Goal: Information Seeking & Learning: Learn about a topic

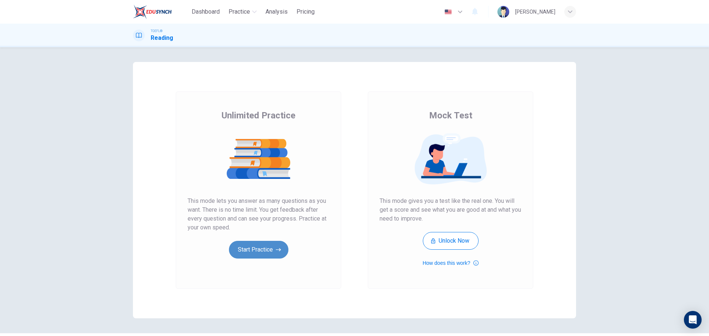
click at [280, 252] on button "Start Practice" at bounding box center [258, 250] width 59 height 18
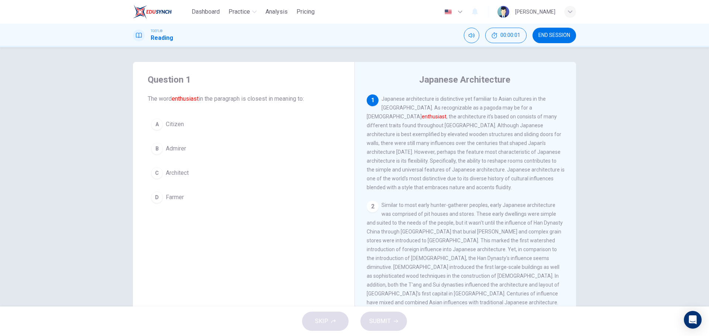
drag, startPoint x: 144, startPoint y: 98, endPoint x: 198, endPoint y: 97, distance: 53.9
click at [198, 97] on div "Question 1 The word enthusiast in the paragraph is closest in meaning to: A Cit…" at bounding box center [244, 140] width 222 height 157
click at [183, 142] on button "B Admirer" at bounding box center [244, 149] width 192 height 18
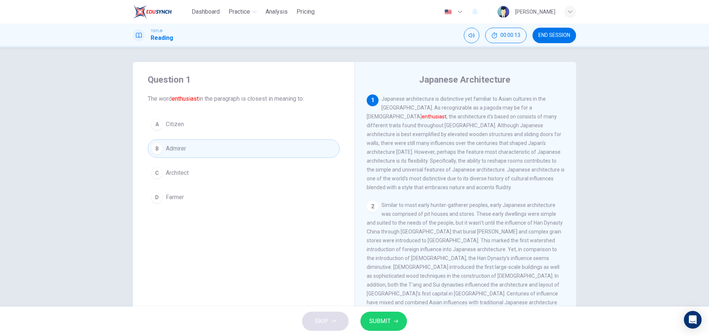
click at [385, 323] on span "SUBMIT" at bounding box center [379, 321] width 21 height 10
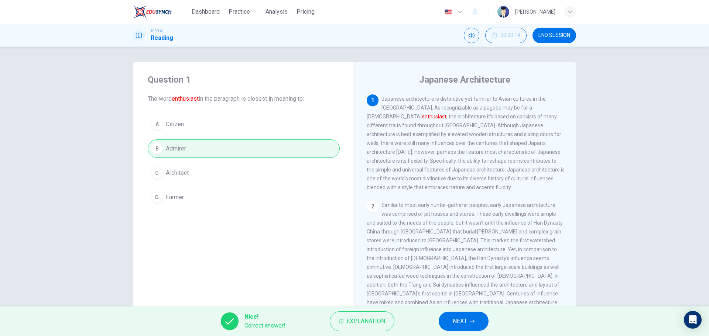
click at [466, 325] on span "NEXT" at bounding box center [460, 321] width 14 height 10
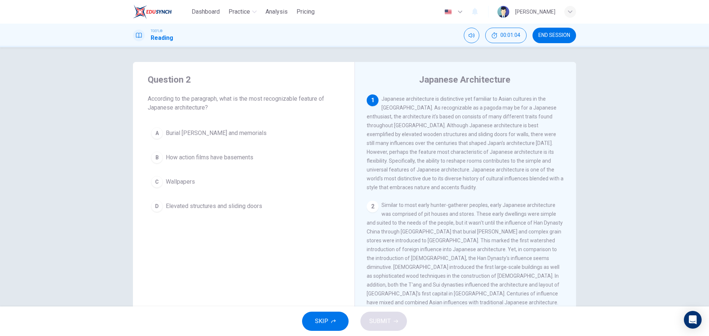
click at [222, 209] on span "Elevated structures and sliding doors" at bounding box center [214, 206] width 96 height 9
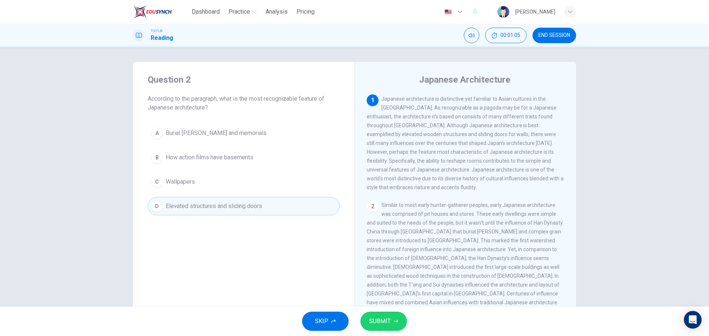
click at [387, 324] on span "SUBMIT" at bounding box center [379, 321] width 21 height 10
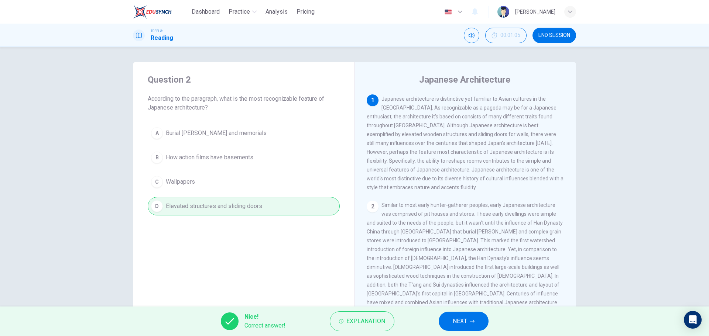
click at [467, 323] on button "NEXT" at bounding box center [464, 321] width 50 height 19
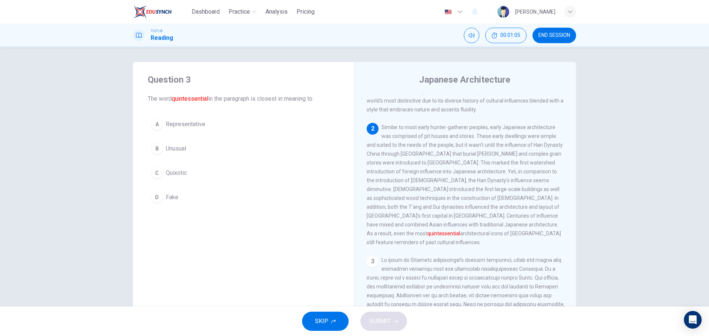
scroll to position [83, 0]
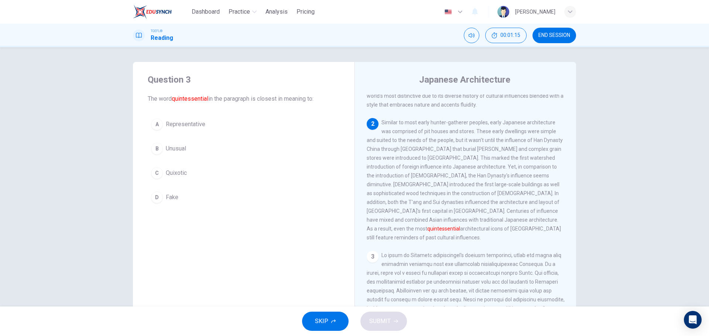
drag, startPoint x: 448, startPoint y: 220, endPoint x: 469, endPoint y: 220, distance: 20.7
click at [469, 220] on span "Similar to most early hunter-gatherer peoples, early Japanese architecture was …" at bounding box center [465, 180] width 196 height 121
click at [192, 126] on span "Representative" at bounding box center [186, 124] width 40 height 9
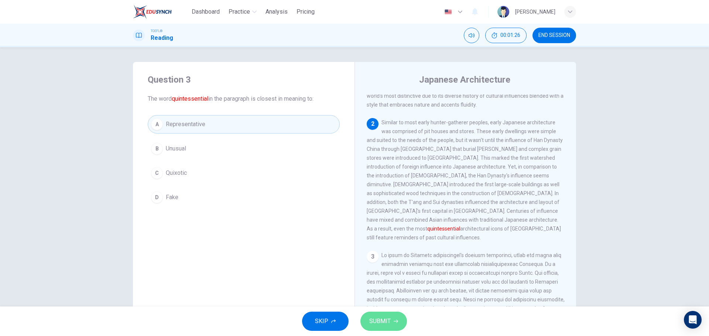
click at [385, 316] on button "SUBMIT" at bounding box center [383, 321] width 47 height 19
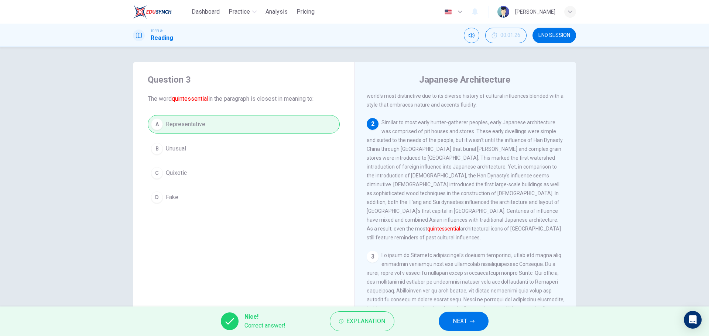
click at [463, 329] on button "NEXT" at bounding box center [464, 321] width 50 height 19
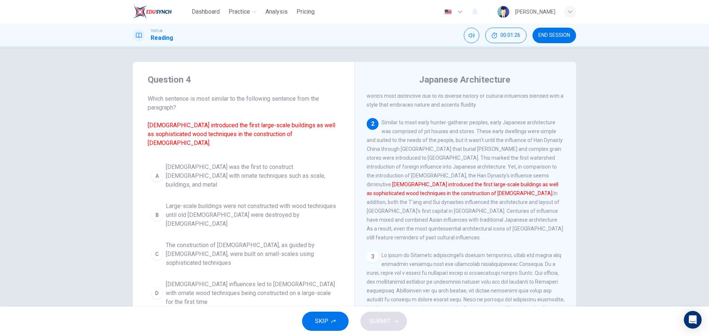
scroll to position [101, 0]
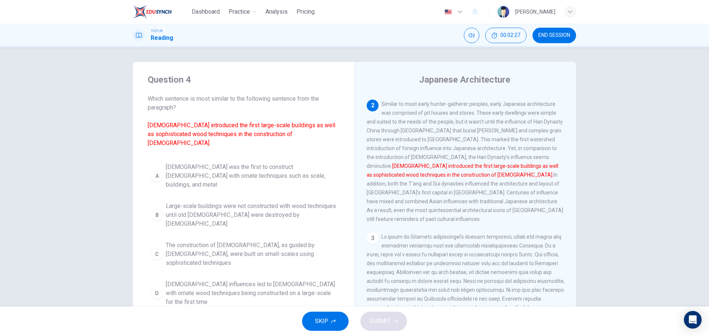
click at [281, 280] on span "Buddhist influences led to temples with ornate wood techniques being constructe…" at bounding box center [251, 293] width 171 height 27
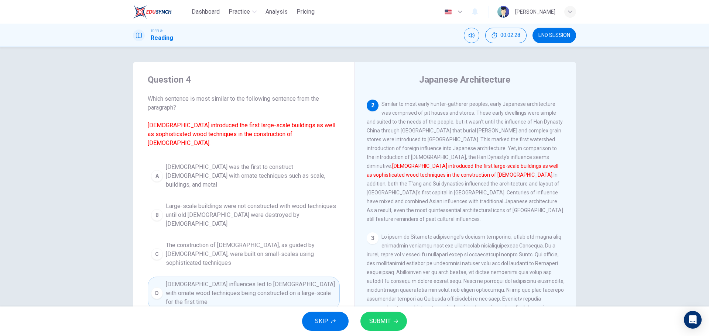
click at [376, 311] on div "SKIP SUBMIT" at bounding box center [354, 322] width 709 height 30
click at [386, 319] on span "SUBMIT" at bounding box center [379, 321] width 21 height 10
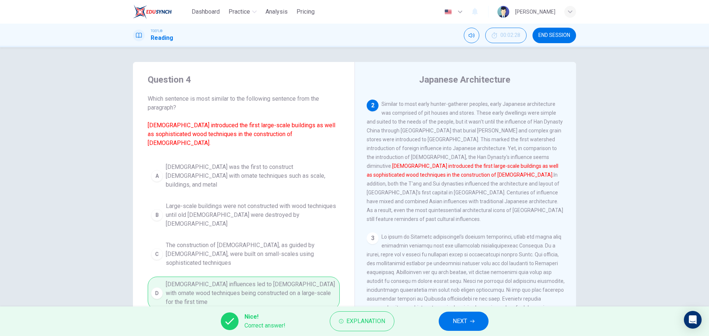
click at [461, 319] on span "NEXT" at bounding box center [460, 321] width 14 height 10
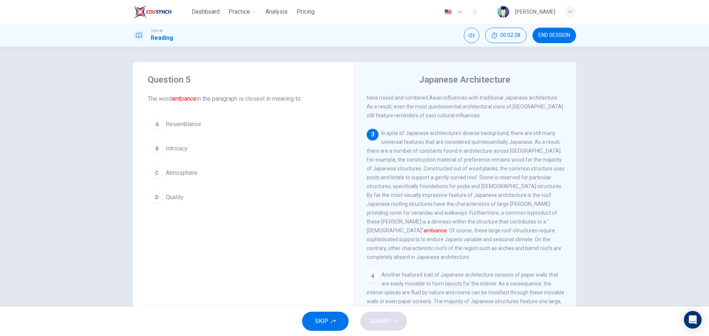
scroll to position [221, 0]
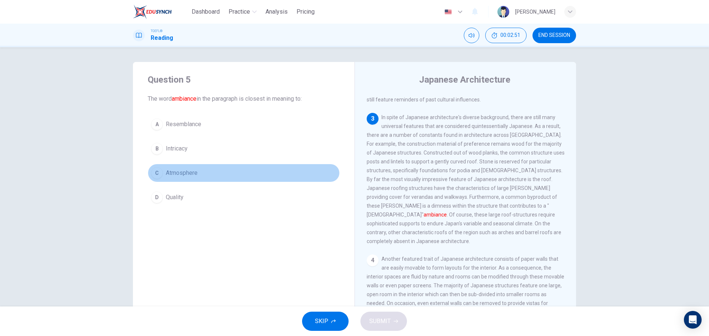
click at [202, 170] on button "C Atmosphere" at bounding box center [244, 173] width 192 height 18
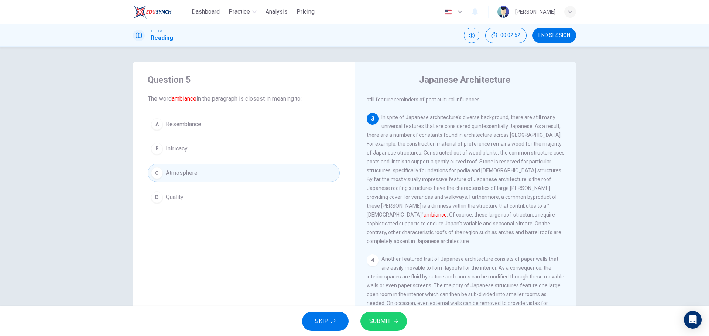
drag, startPoint x: 366, startPoint y: 299, endPoint x: 381, endPoint y: 319, distance: 24.7
click at [369, 302] on span "Another featured trait of Japanese architecture consists of paper walls that ar…" at bounding box center [466, 307] width 198 height 103
click at [382, 319] on span "SUBMIT" at bounding box center [379, 321] width 21 height 10
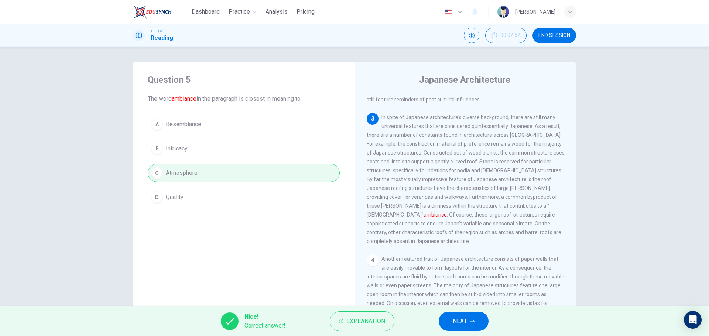
click at [481, 326] on button "NEXT" at bounding box center [464, 321] width 50 height 19
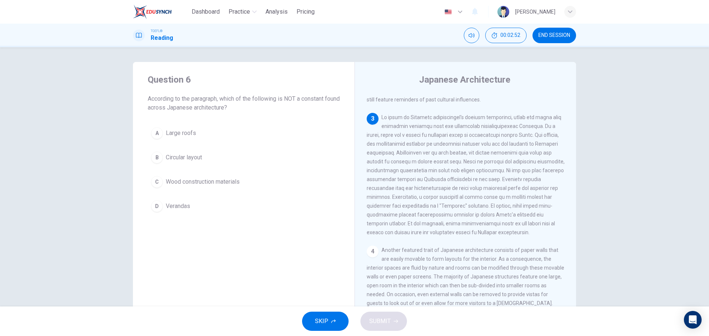
scroll to position [230, 0]
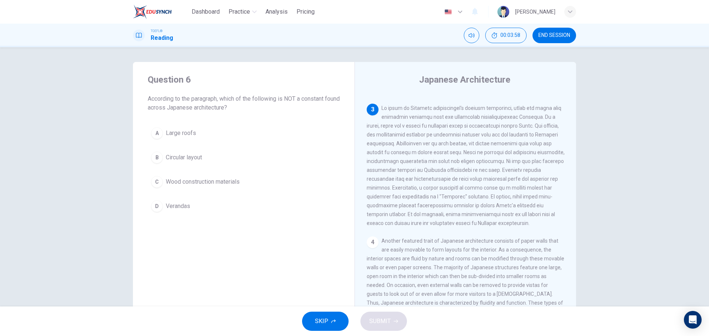
click at [186, 157] on span "Circular layout" at bounding box center [184, 157] width 36 height 9
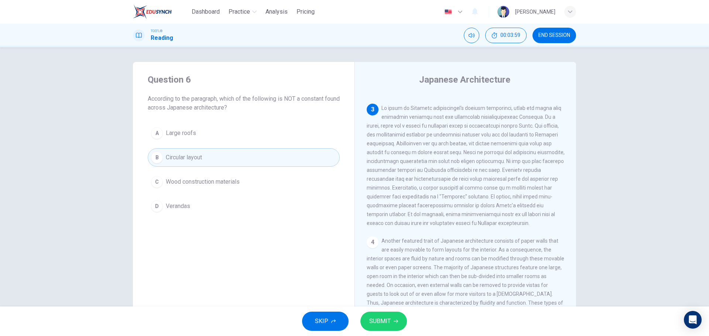
click at [395, 318] on button "SUBMIT" at bounding box center [383, 321] width 47 height 19
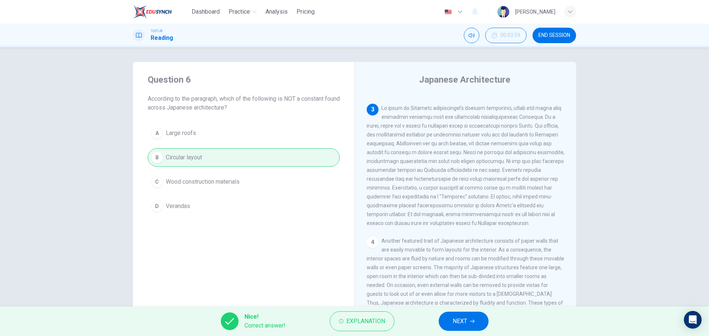
click at [467, 321] on button "NEXT" at bounding box center [464, 321] width 50 height 19
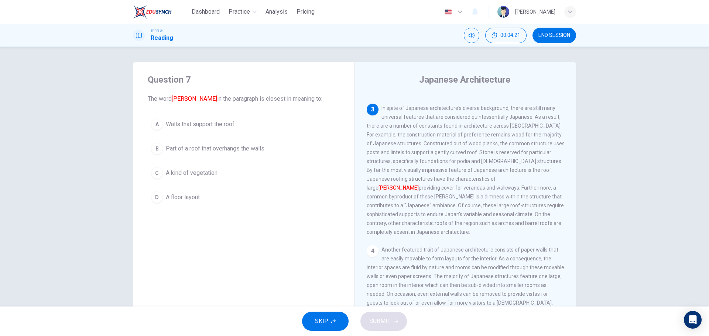
click at [210, 150] on span "Part of a roof that overhangs the walls" at bounding box center [215, 148] width 99 height 9
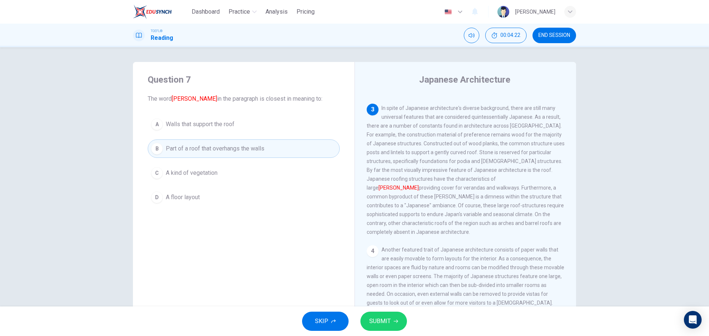
click at [377, 318] on span "SUBMIT" at bounding box center [379, 321] width 21 height 10
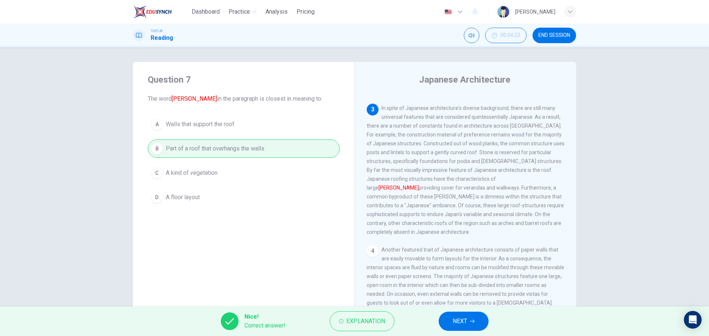
drag, startPoint x: 440, startPoint y: 319, endPoint x: 454, endPoint y: 320, distance: 14.1
click at [441, 319] on button "NEXT" at bounding box center [464, 321] width 50 height 19
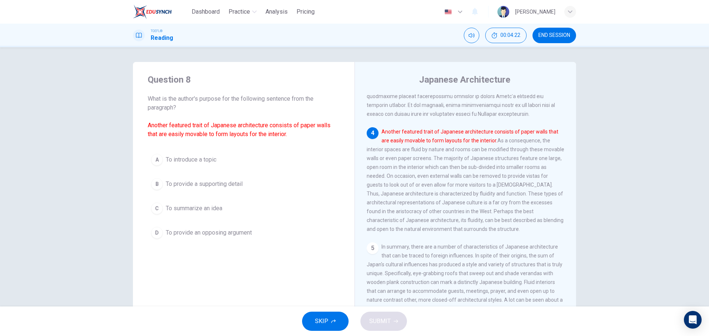
scroll to position [340, 0]
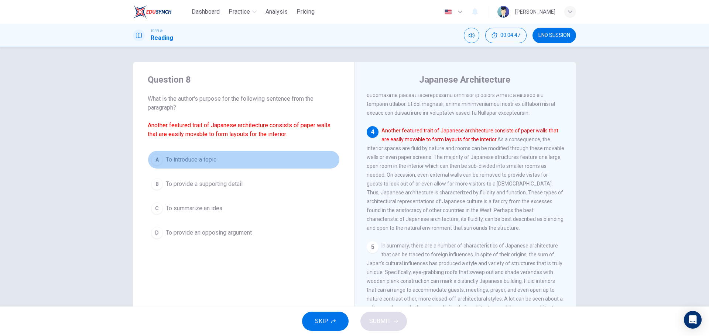
click at [174, 164] on span "To introduce a topic" at bounding box center [191, 159] width 51 height 9
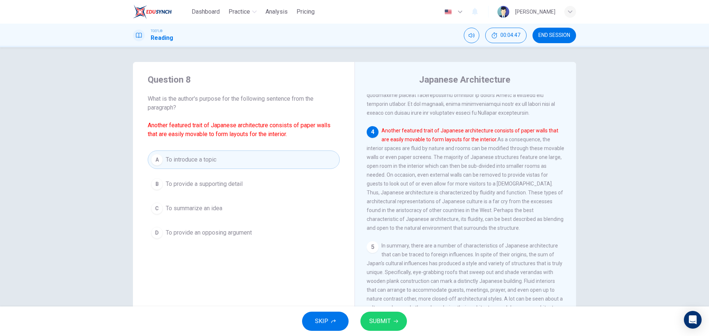
click at [389, 320] on span "SUBMIT" at bounding box center [379, 321] width 21 height 10
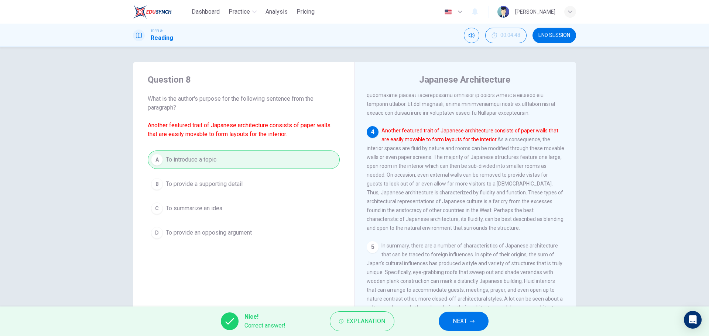
click at [463, 321] on span "NEXT" at bounding box center [460, 321] width 14 height 10
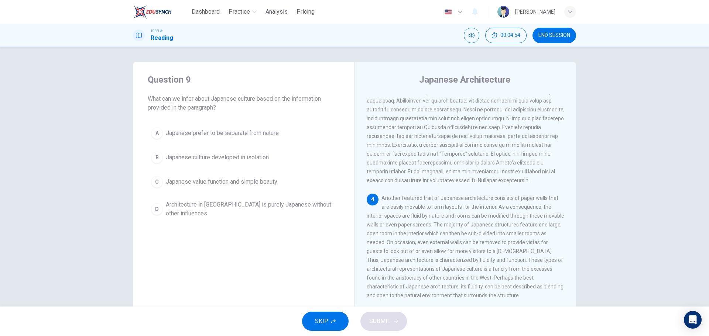
scroll to position [275, 0]
drag, startPoint x: 193, startPoint y: 96, endPoint x: 210, endPoint y: 97, distance: 16.7
click at [210, 97] on span "What can we infer about Japanese culture based on the information provided in t…" at bounding box center [244, 104] width 192 height 18
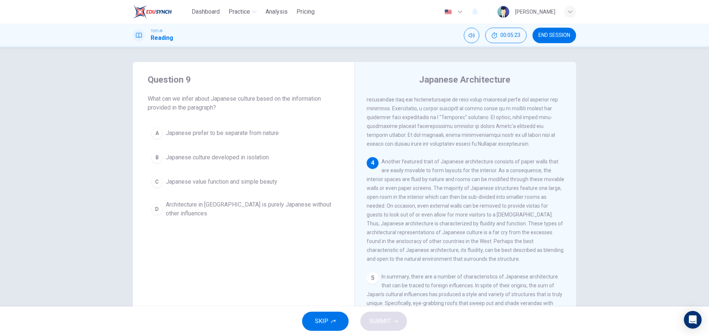
scroll to position [312, 0]
click at [208, 182] on span "Japanese value function and simple beauty" at bounding box center [222, 182] width 112 height 9
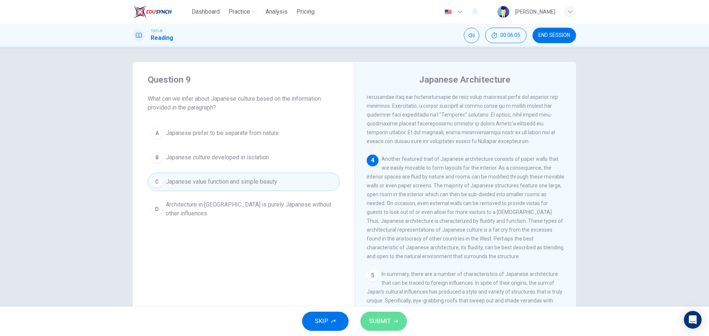
click at [380, 320] on span "SUBMIT" at bounding box center [379, 321] width 21 height 10
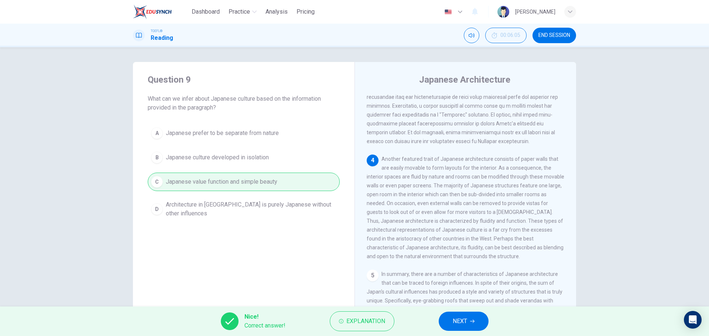
click at [461, 326] on span "NEXT" at bounding box center [460, 321] width 14 height 10
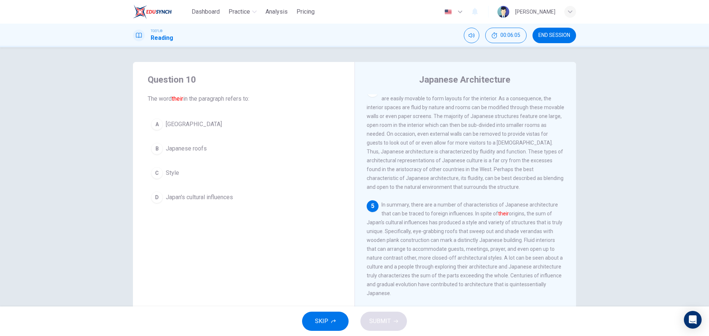
scroll to position [386, 0]
drag, startPoint x: 146, startPoint y: 97, endPoint x: 258, endPoint y: 98, distance: 112.2
click at [254, 99] on span "The word their in the paragraph refers to:" at bounding box center [244, 99] width 192 height 9
drag, startPoint x: 224, startPoint y: 195, endPoint x: 265, endPoint y: 225, distance: 50.9
click at [224, 195] on span "Japan's cultural influences" at bounding box center [199, 197] width 67 height 9
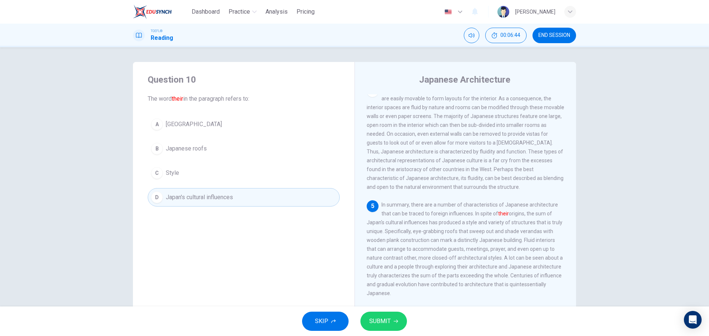
click at [397, 323] on button "SUBMIT" at bounding box center [383, 321] width 47 height 19
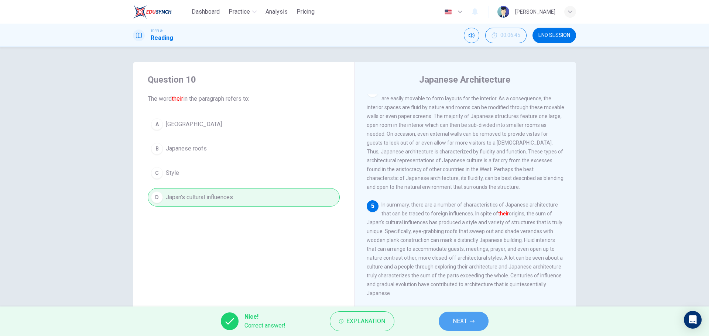
click at [464, 325] on span "NEXT" at bounding box center [460, 321] width 14 height 10
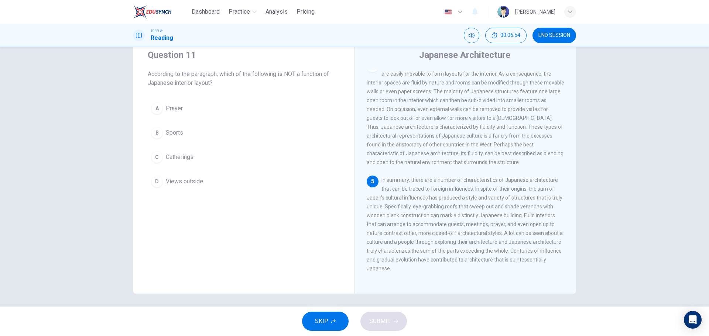
scroll to position [27, 0]
click at [175, 134] on span "Sports" at bounding box center [174, 131] width 17 height 9
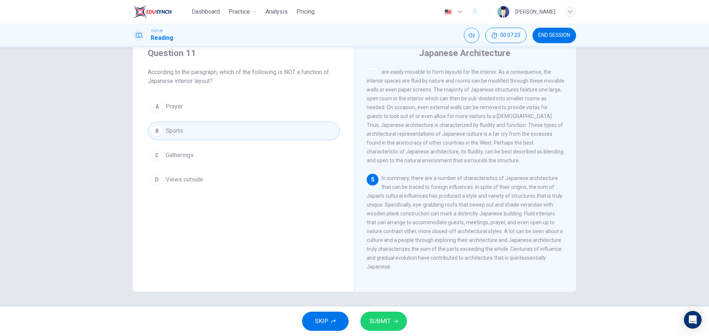
click at [378, 308] on div "SKIP SUBMIT" at bounding box center [354, 322] width 709 height 30
click at [397, 324] on button "SUBMIT" at bounding box center [383, 321] width 47 height 19
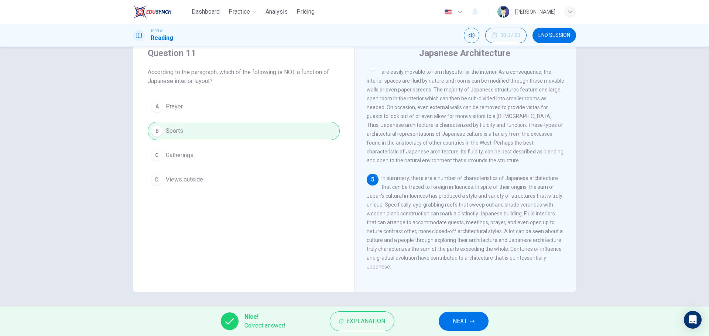
click at [476, 326] on button "NEXT" at bounding box center [464, 321] width 50 height 19
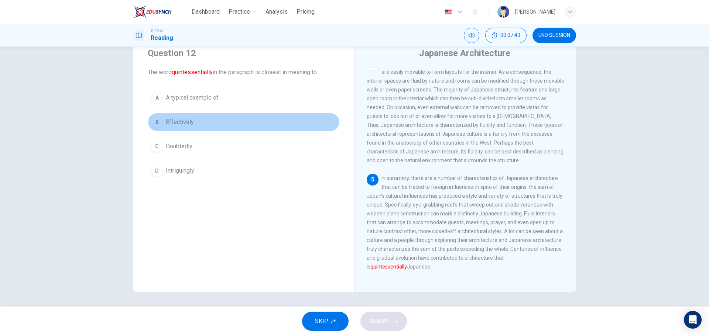
click at [191, 125] on span "Effectively" at bounding box center [180, 122] width 28 height 9
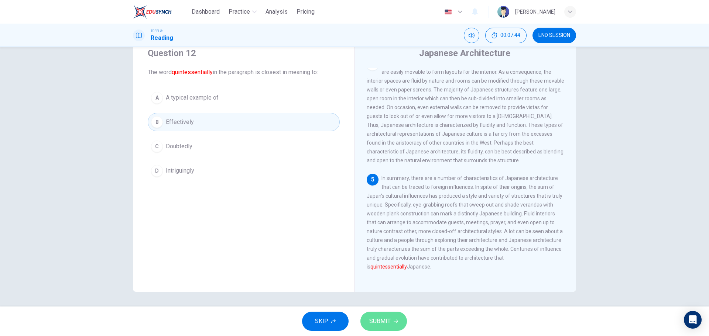
click at [380, 312] on button "SUBMIT" at bounding box center [383, 321] width 47 height 19
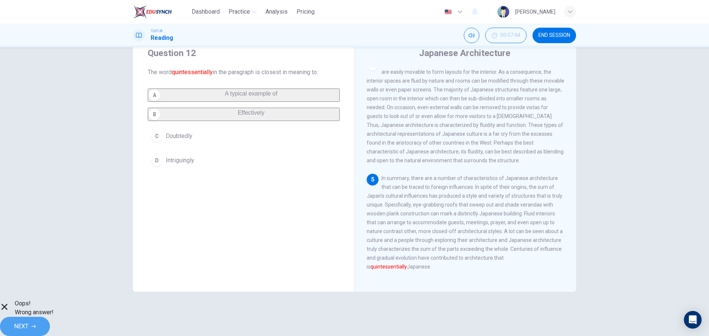
click at [50, 318] on button "NEXT" at bounding box center [25, 326] width 50 height 19
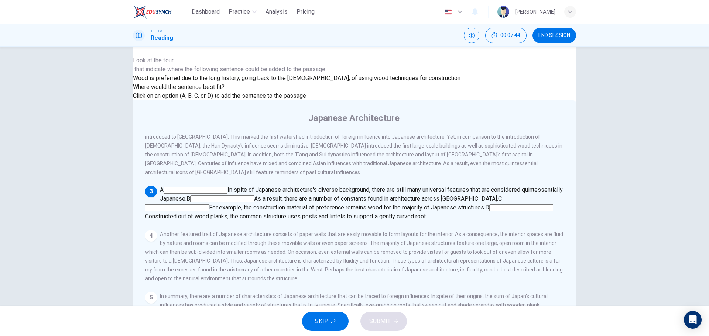
scroll to position [157, 0]
drag, startPoint x: 147, startPoint y: 73, endPoint x: 255, endPoint y: 95, distance: 110.8
click at [255, 95] on div "Question 13 Look at the four that indicate where the following sentence could b…" at bounding box center [297, 67] width 329 height 65
click at [489, 205] on input at bounding box center [521, 208] width 64 height 7
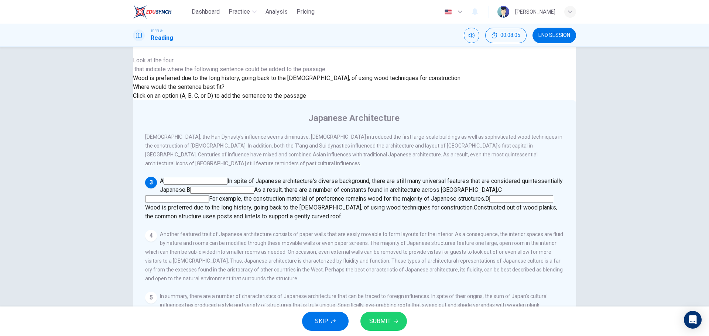
click at [376, 320] on span "SUBMIT" at bounding box center [379, 321] width 21 height 10
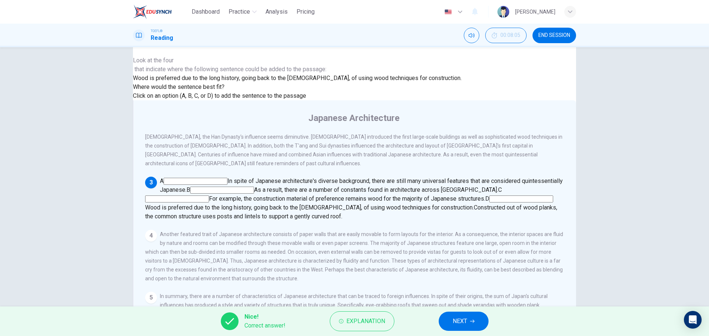
click at [469, 317] on button "NEXT" at bounding box center [464, 321] width 50 height 19
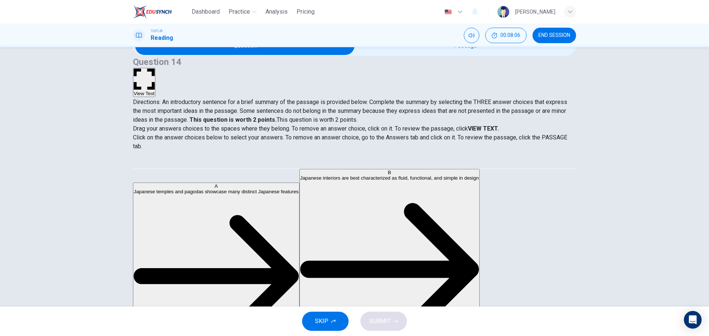
drag, startPoint x: 143, startPoint y: 81, endPoint x: 193, endPoint y: 78, distance: 50.7
click at [193, 78] on div "Question 14 View Text Directions: An introductory sentence for a brief summary …" at bounding box center [354, 90] width 443 height 68
drag, startPoint x: 196, startPoint y: 191, endPoint x: 321, endPoint y: 197, distance: 124.6
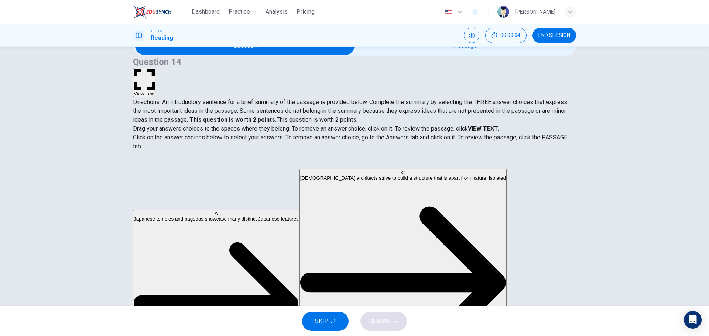
scroll to position [0, 0]
drag, startPoint x: 185, startPoint y: 178, endPoint x: 311, endPoint y: 214, distance: 131.3
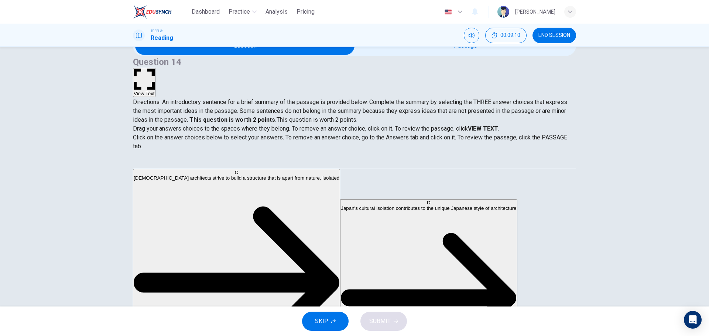
click at [155, 68] on button "View Text" at bounding box center [144, 82] width 23 height 29
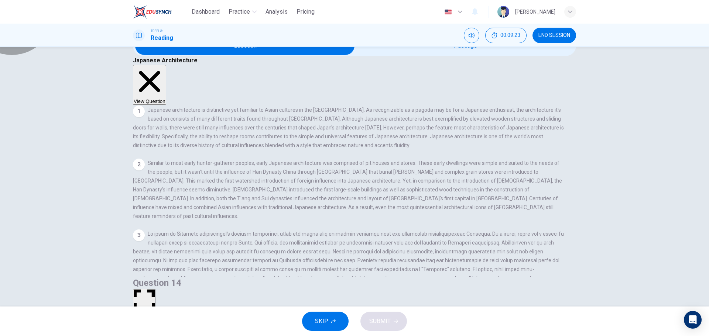
click at [166, 65] on button "View Question" at bounding box center [149, 85] width 33 height 40
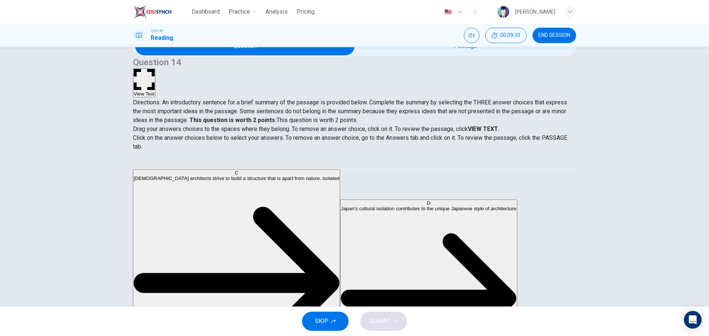
scroll to position [27, 0]
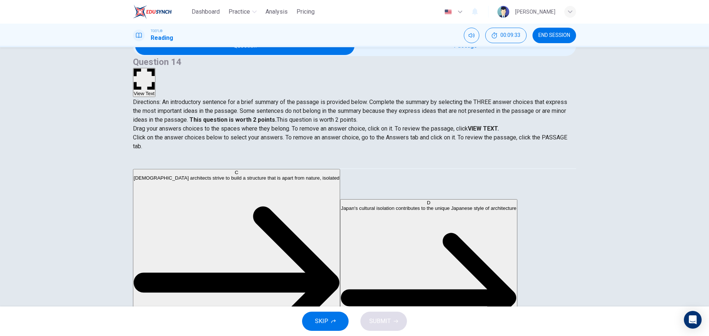
click at [155, 68] on button "View Text" at bounding box center [144, 82] width 23 height 29
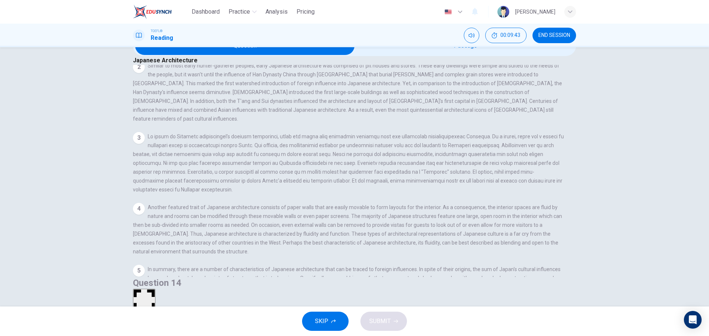
scroll to position [100, 0]
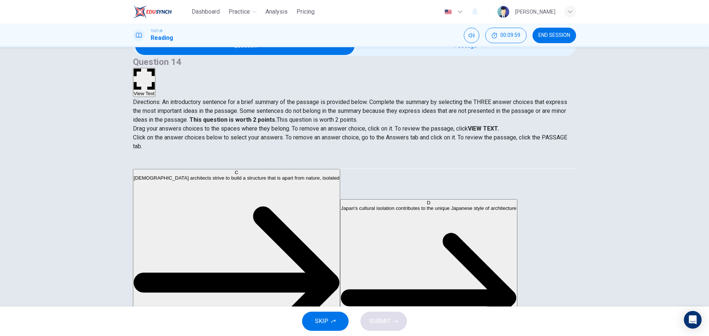
scroll to position [58, 0]
drag, startPoint x: 214, startPoint y: 266, endPoint x: 320, endPoint y: 261, distance: 106.1
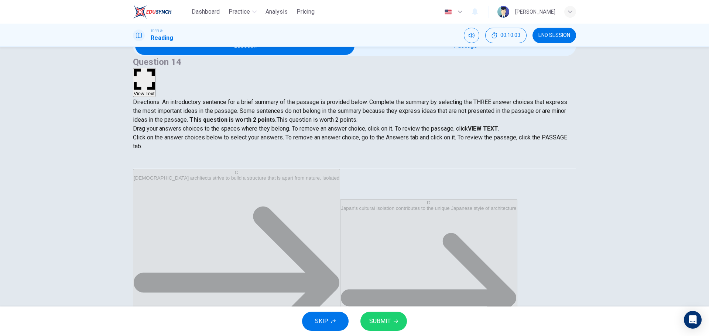
scroll to position [13, 0]
click at [372, 326] on span "SUBMIT" at bounding box center [379, 321] width 21 height 10
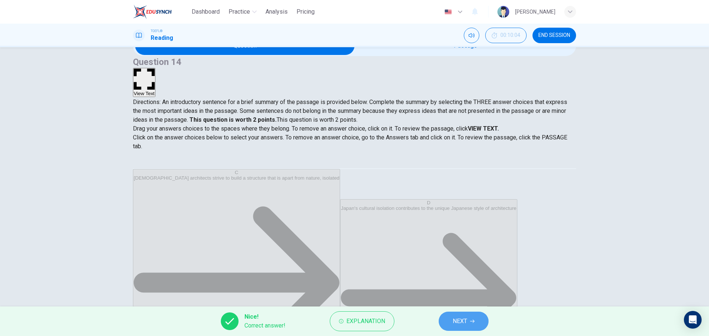
click at [466, 316] on span "NEXT" at bounding box center [460, 321] width 14 height 10
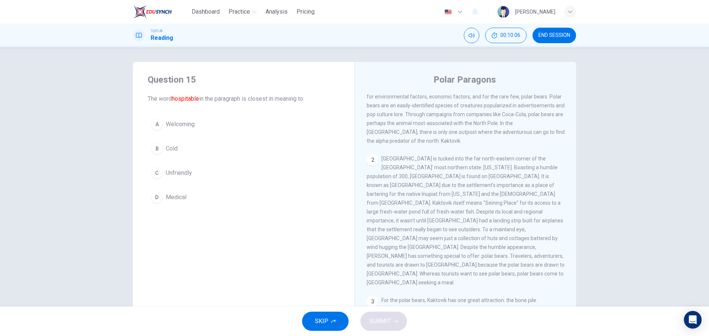
scroll to position [0, 0]
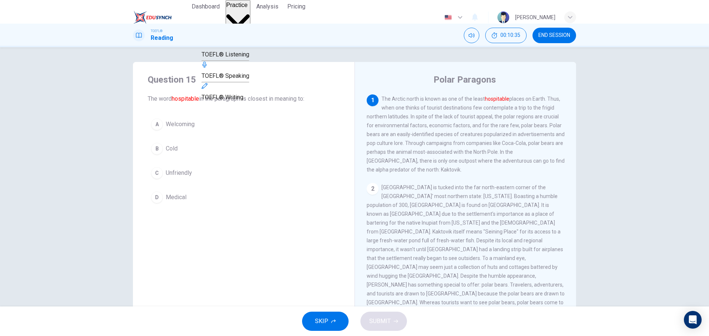
drag, startPoint x: 248, startPoint y: 63, endPoint x: 373, endPoint y: 51, distance: 125.0
click at [248, 58] on span "TOEFL® Listening" at bounding box center [226, 54] width 48 height 7
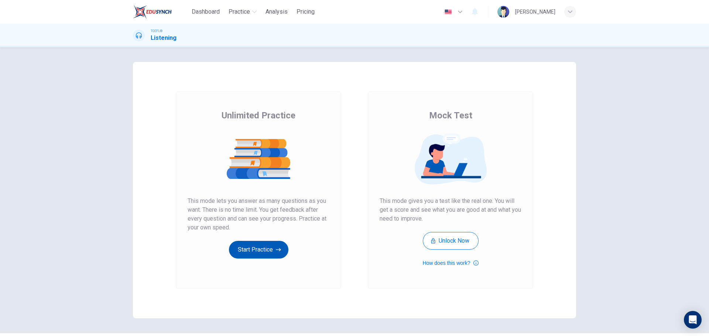
click at [275, 245] on button "Start Practice" at bounding box center [258, 250] width 59 height 18
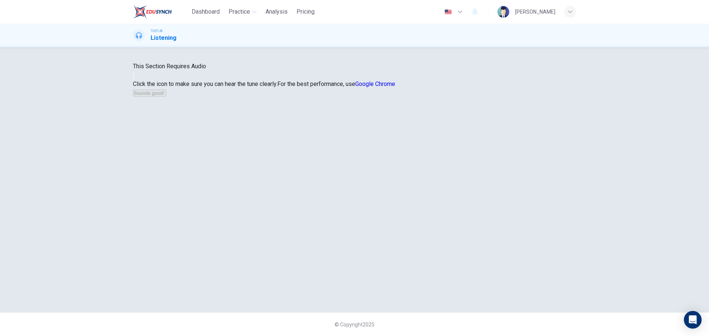
click at [143, 85] on icon "button" at bounding box center [138, 81] width 9 height 7
click at [166, 97] on button "Sounds good!" at bounding box center [149, 93] width 33 height 7
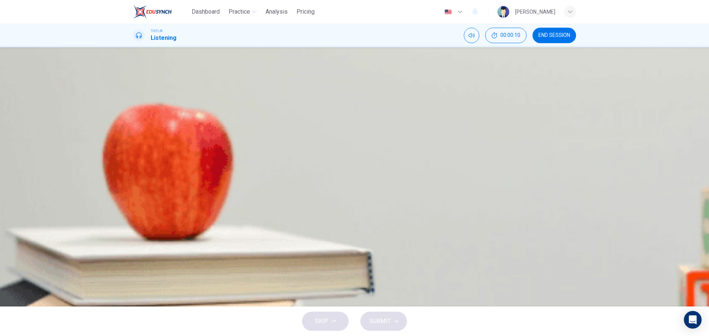
click at [134, 189] on icon "button" at bounding box center [134, 189] width 0 height 0
type input "0"
click at [420, 137] on button "B Because she's hoping he can help her decorate a statue" at bounding box center [354, 128] width 443 height 18
click at [395, 328] on button "SUBMIT" at bounding box center [383, 321] width 47 height 19
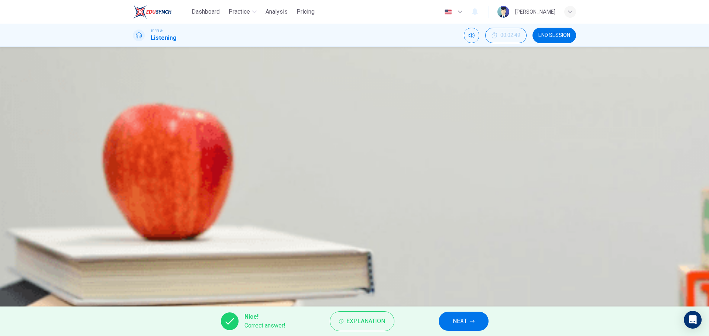
drag, startPoint x: 435, startPoint y: 325, endPoint x: 445, endPoint y: 324, distance: 10.0
click at [435, 325] on div "Nice! Correct answer! Explanation NEXT" at bounding box center [354, 322] width 709 height 30
click at [453, 320] on span "NEXT" at bounding box center [460, 321] width 14 height 10
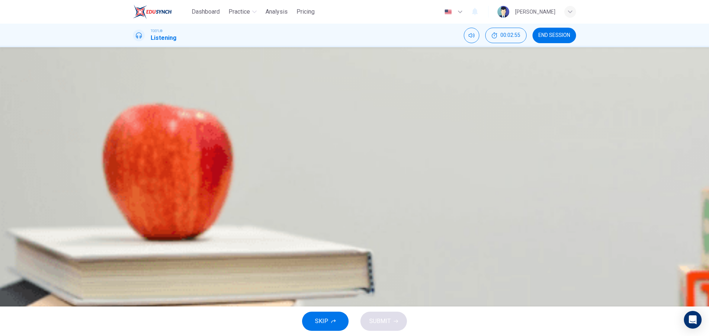
click at [263, 169] on span "To get more students to join the drama club" at bounding box center [207, 165] width 112 height 9
click at [386, 318] on span "SUBMIT" at bounding box center [379, 321] width 21 height 10
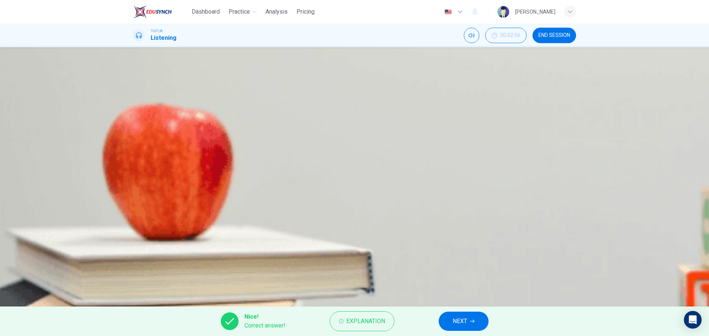
click at [461, 318] on span "NEXT" at bounding box center [460, 321] width 14 height 10
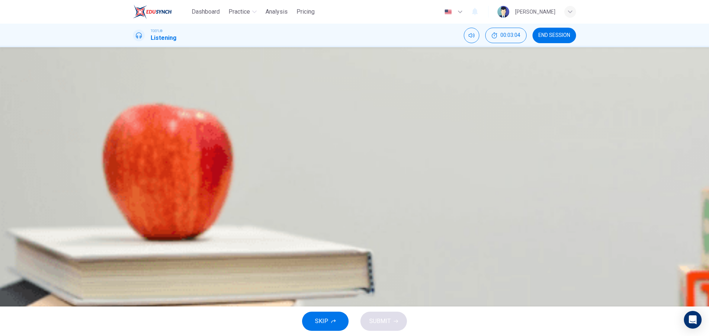
click at [285, 151] on span "They matter a lot, but people don't often notice them" at bounding box center [218, 146] width 134 height 9
click at [385, 326] on span "SUBMIT" at bounding box center [379, 321] width 21 height 10
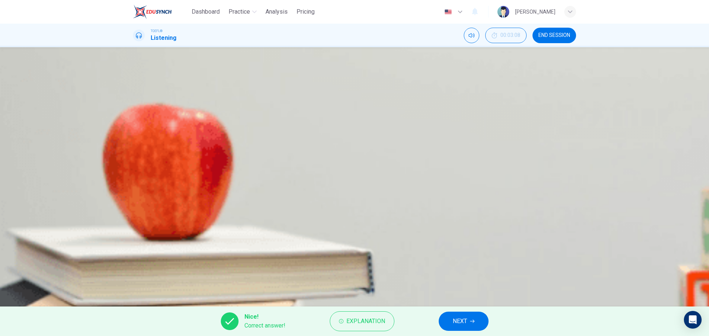
click at [466, 315] on button "NEXT" at bounding box center [464, 321] width 50 height 19
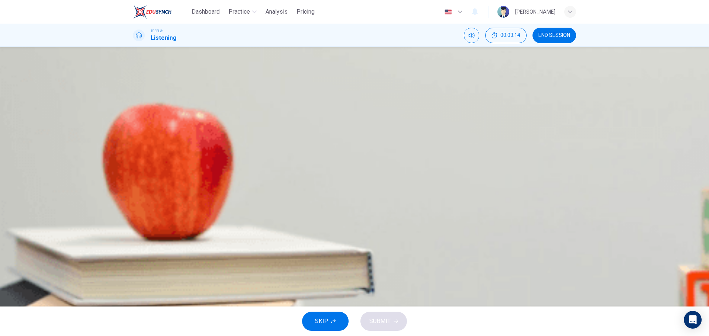
click at [379, 114] on span "It works out well because it is Christmas soon and that means there will be lot…" at bounding box center [265, 109] width 228 height 9
click at [384, 328] on button "SUBMIT" at bounding box center [383, 321] width 47 height 19
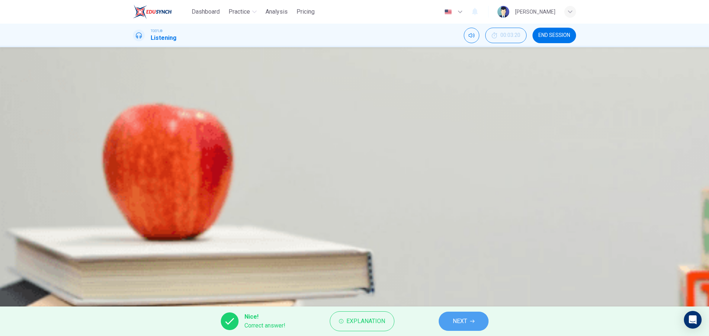
click at [462, 320] on span "NEXT" at bounding box center [460, 321] width 14 height 10
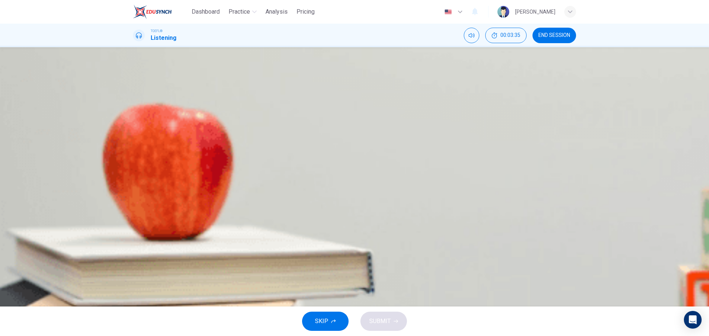
click at [341, 114] on span "The play will go well because the repairman agrees to help with the props" at bounding box center [246, 109] width 190 height 9
click at [388, 315] on button "SUBMIT" at bounding box center [383, 321] width 47 height 19
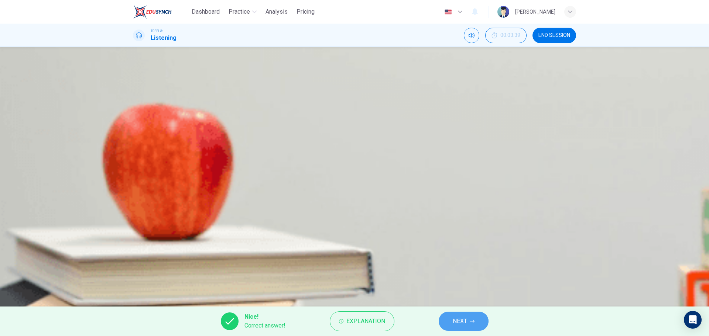
click at [446, 321] on button "NEXT" at bounding box center [464, 321] width 50 height 19
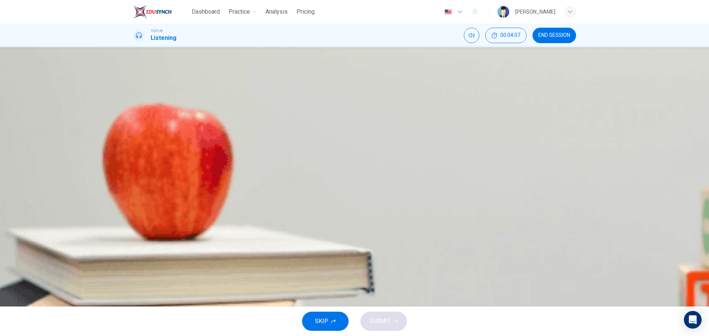
click at [145, 183] on div "07m 17s" at bounding box center [354, 202] width 443 height 38
click at [134, 184] on button "button" at bounding box center [133, 187] width 1 height 7
click at [134, 189] on icon "button" at bounding box center [134, 189] width 0 height 0
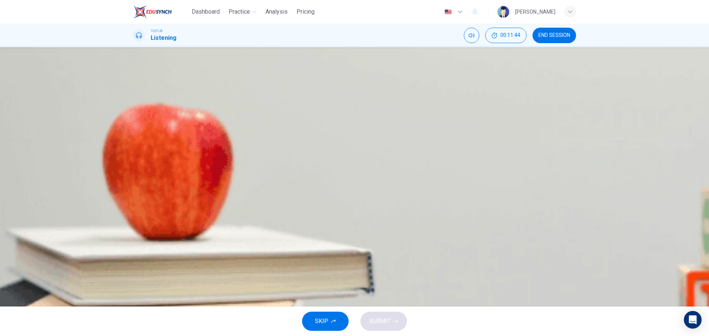
type input "0"
click at [308, 114] on span "To give light to the possibility of preventing coral destruction" at bounding box center [229, 109] width 157 height 9
click at [378, 311] on div "SKIP SUBMIT" at bounding box center [354, 322] width 709 height 30
click at [390, 322] on span "SUBMIT" at bounding box center [379, 321] width 21 height 10
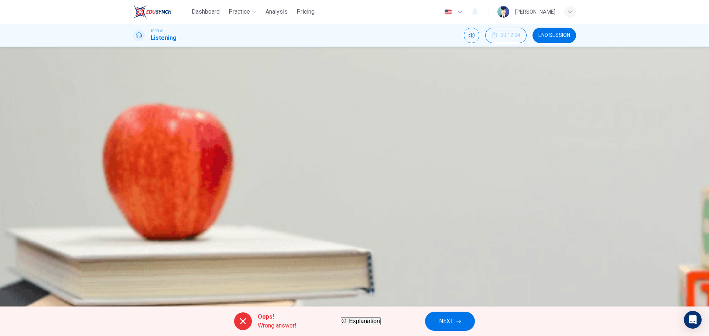
click at [453, 321] on span "NEXT" at bounding box center [446, 321] width 14 height 10
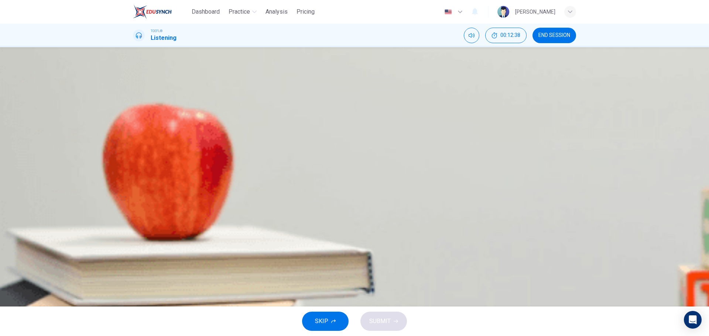
click at [313, 151] on span "In the ocean, it consumes CoT starfish regulating their numbers" at bounding box center [232, 146] width 162 height 9
click at [394, 320] on icon "button" at bounding box center [396, 321] width 4 height 4
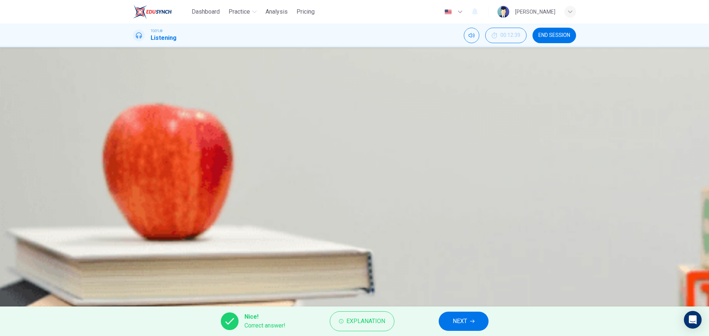
click at [450, 322] on button "NEXT" at bounding box center [464, 321] width 50 height 19
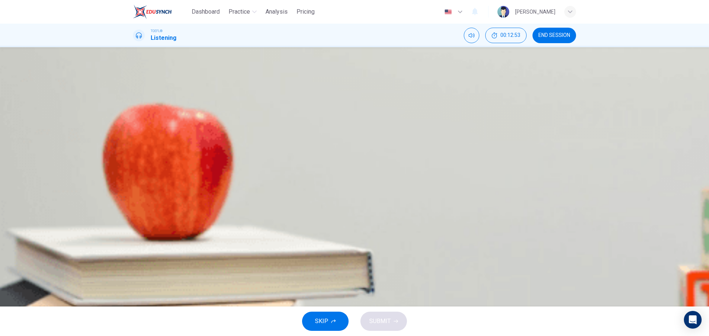
click at [390, 133] on span "Fishing decreases the population of the [GEOGRAPHIC_DATA], resulting to more Co…" at bounding box center [306, 128] width 310 height 9
click at [378, 315] on button "SUBMIT" at bounding box center [383, 321] width 47 height 19
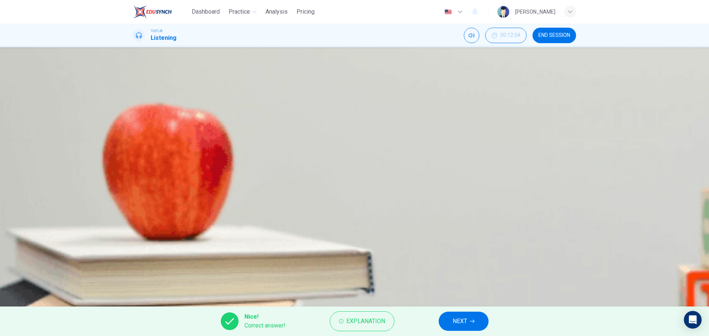
click at [443, 321] on button "NEXT" at bounding box center [464, 321] width 50 height 19
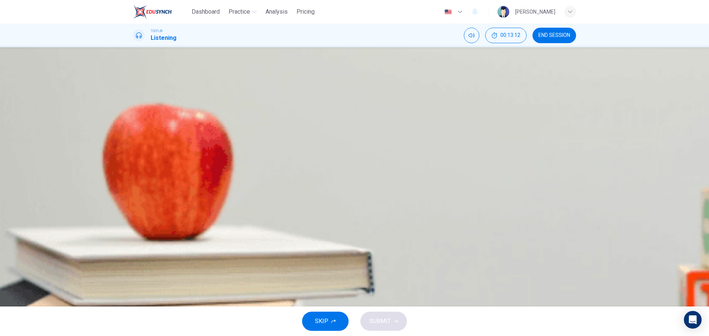
click at [408, 114] on span "Phytoplanktons serve as food for the young CoT starfish, allowing them to spawn…" at bounding box center [314, 109] width 326 height 9
click at [388, 322] on span "SUBMIT" at bounding box center [379, 321] width 21 height 10
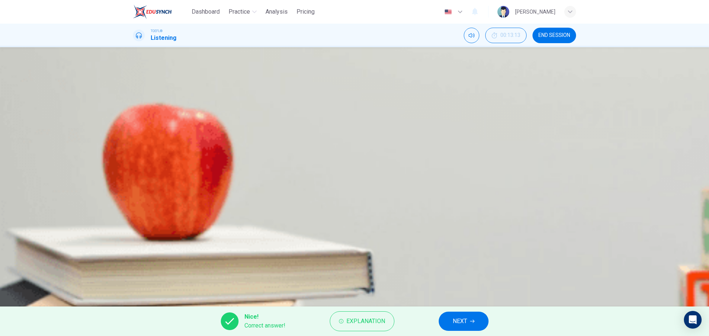
click at [445, 321] on button "NEXT" at bounding box center [464, 321] width 50 height 19
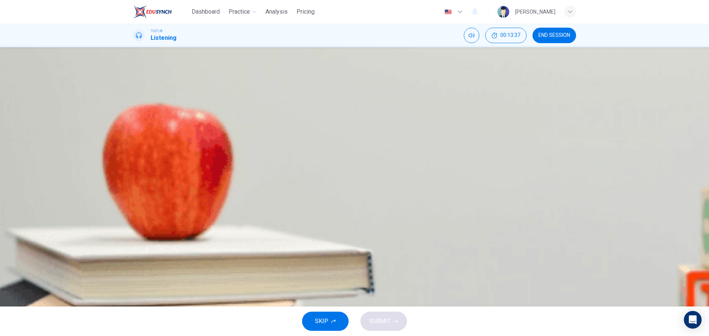
click at [392, 114] on span "Fertilizer run-off tends to minimize the growth of CoT starfish population, hel…" at bounding box center [271, 109] width 241 height 9
click at [392, 318] on button "SUBMIT" at bounding box center [383, 321] width 47 height 19
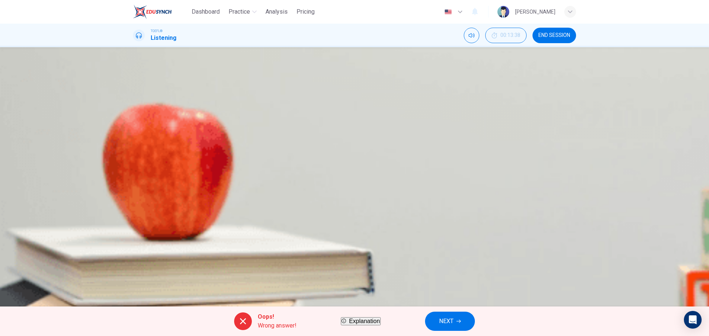
click at [453, 318] on span "NEXT" at bounding box center [446, 321] width 14 height 10
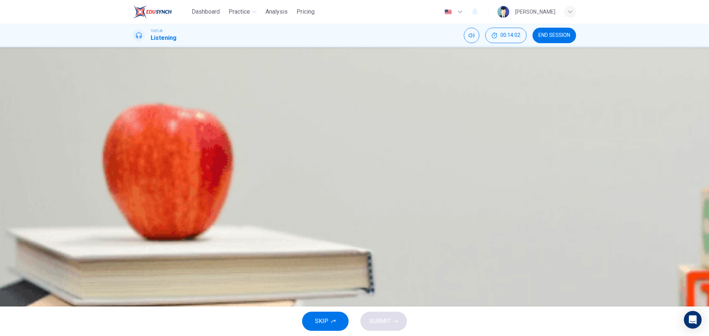
click at [347, 114] on span "It can increase the diversification of the species of corals in a particular re…" at bounding box center [249, 109] width 196 height 9
click at [383, 319] on span "SUBMIT" at bounding box center [379, 321] width 21 height 10
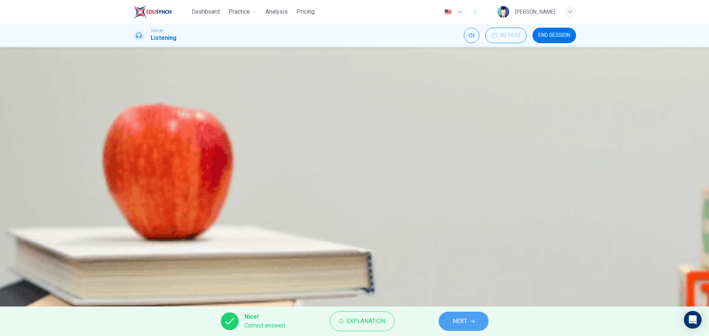
click at [449, 317] on button "NEXT" at bounding box center [464, 321] width 50 height 19
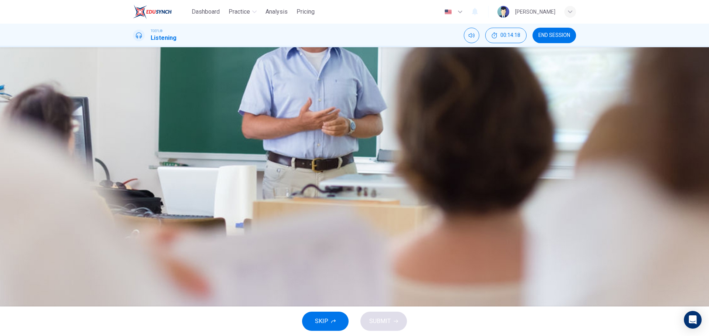
click at [133, 183] on div "04m 05s" at bounding box center [354, 202] width 443 height 38
click at [134, 184] on button "button" at bounding box center [133, 187] width 1 height 7
type input "2"
click at [133, 184] on button "button" at bounding box center [133, 187] width 1 height 7
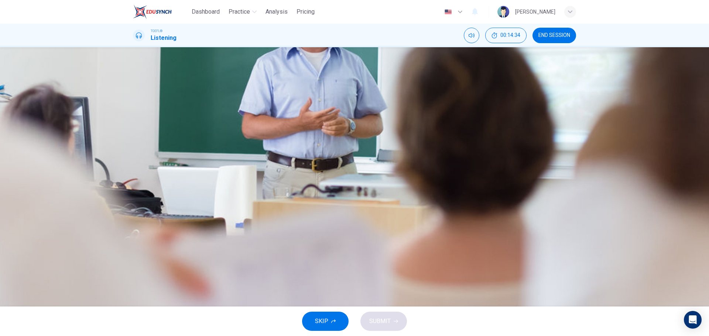
click at [134, 184] on button "button" at bounding box center [133, 187] width 1 height 7
type input "3"
